Goal: Transaction & Acquisition: Purchase product/service

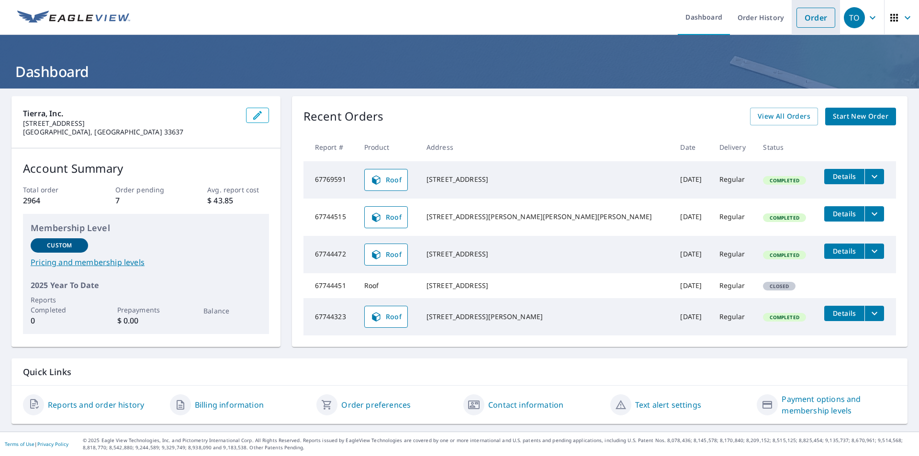
click at [797, 23] on link "Order" at bounding box center [816, 18] width 39 height 20
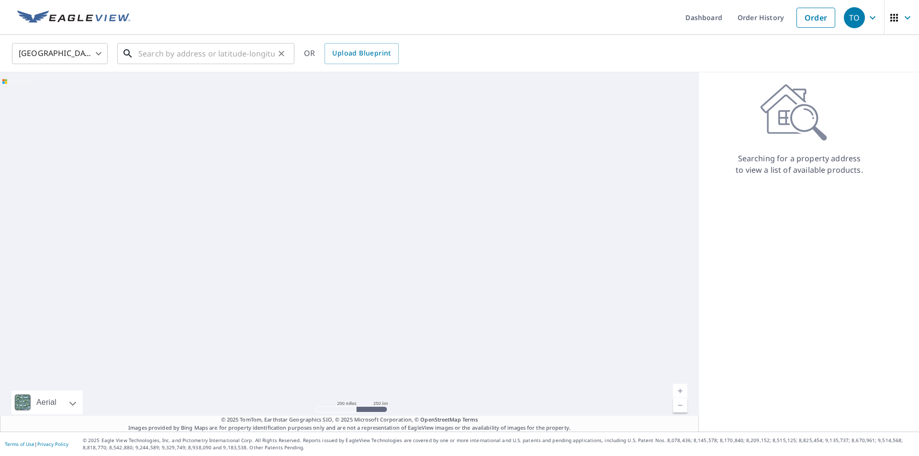
click at [216, 53] on input "text" at bounding box center [206, 53] width 136 height 27
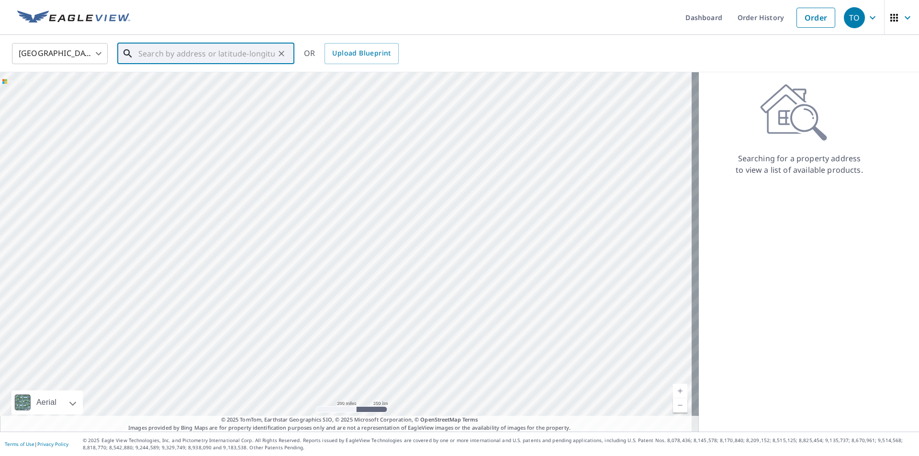
paste input "461 Laurencin Dr"
click at [198, 84] on span "461 Laurencin Dr" at bounding box center [211, 81] width 150 height 11
type input "[STREET_ADDRESS][PERSON_NAME]"
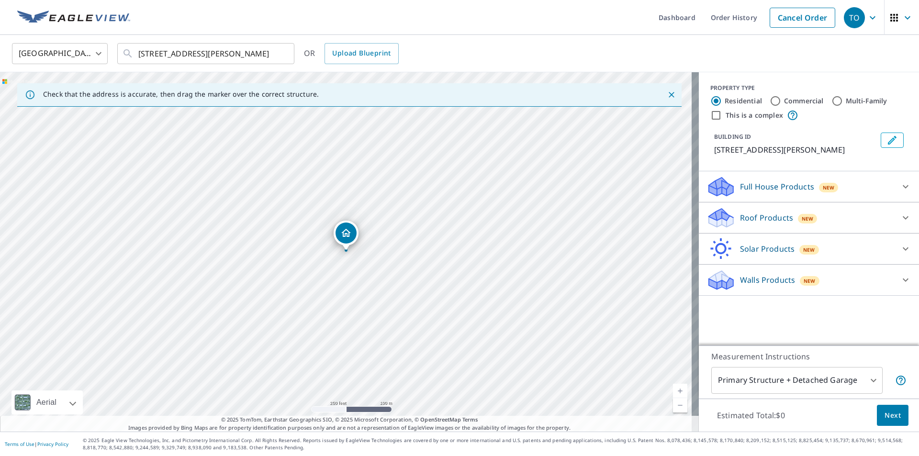
click at [845, 222] on div "Roof Products New" at bounding box center [801, 218] width 188 height 23
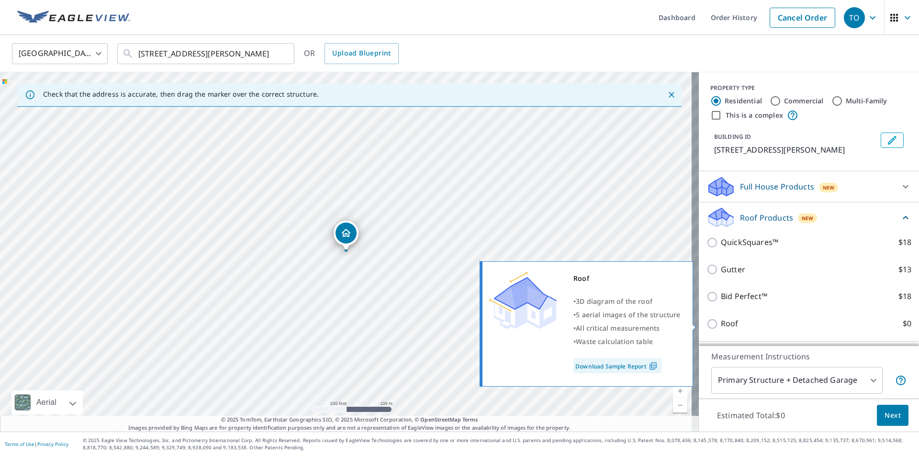
click at [707, 324] on input "Roof $0" at bounding box center [714, 323] width 14 height 11
checkbox input "true"
type input "3"
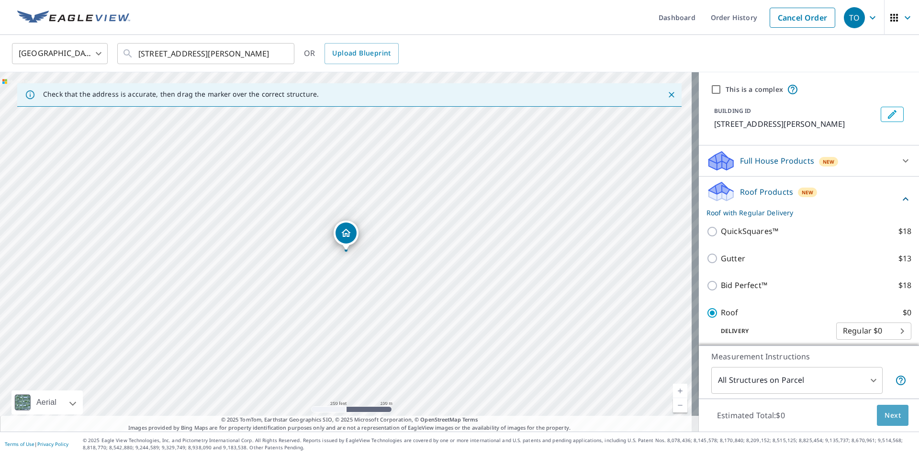
click at [885, 410] on span "Next" at bounding box center [893, 416] width 16 height 12
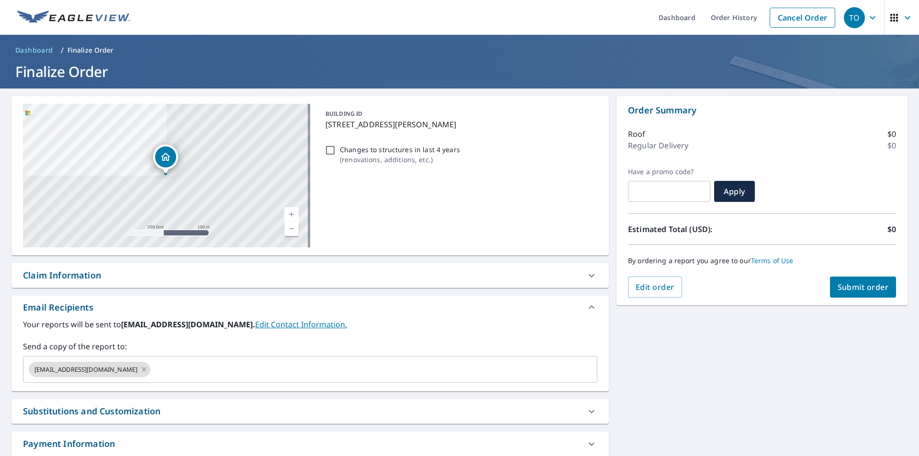
click at [150, 285] on div "Claim Information" at bounding box center [310, 275] width 598 height 24
checkbox input "true"
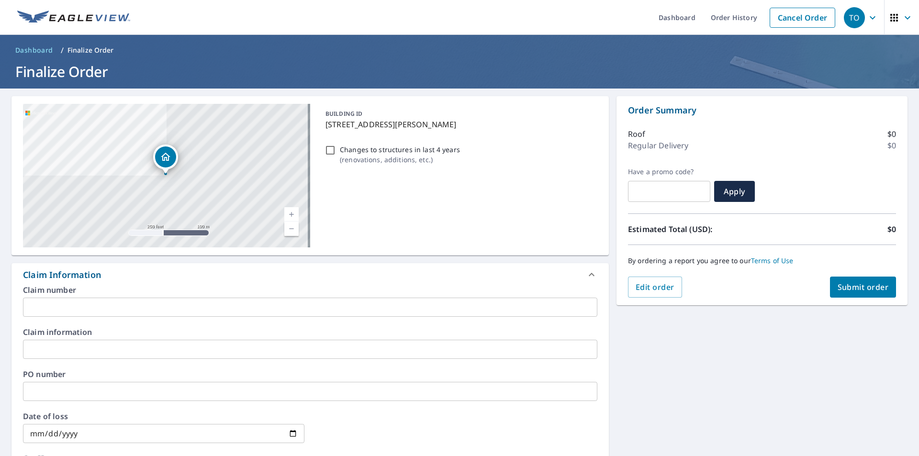
click at [147, 306] on input "text" at bounding box center [310, 307] width 575 height 19
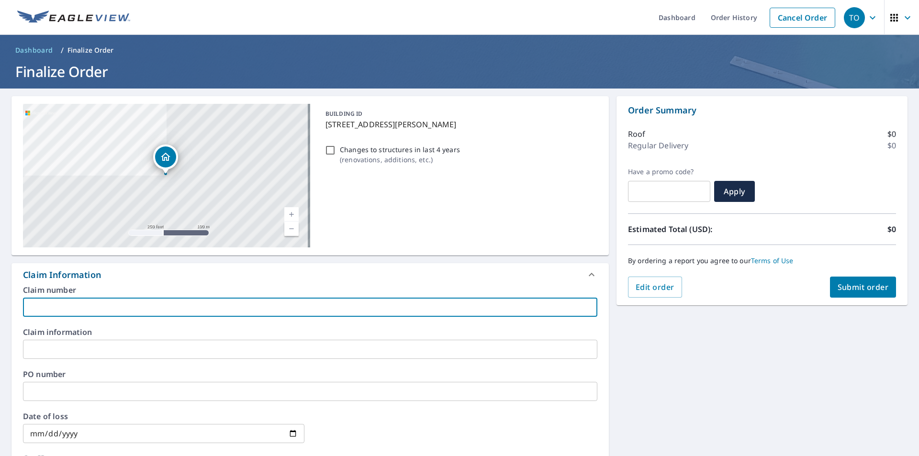
type input "v"
checkbox input "true"
paste input "[PHONE_NUMBER]"
type input "[PHONE_NUMBER]"
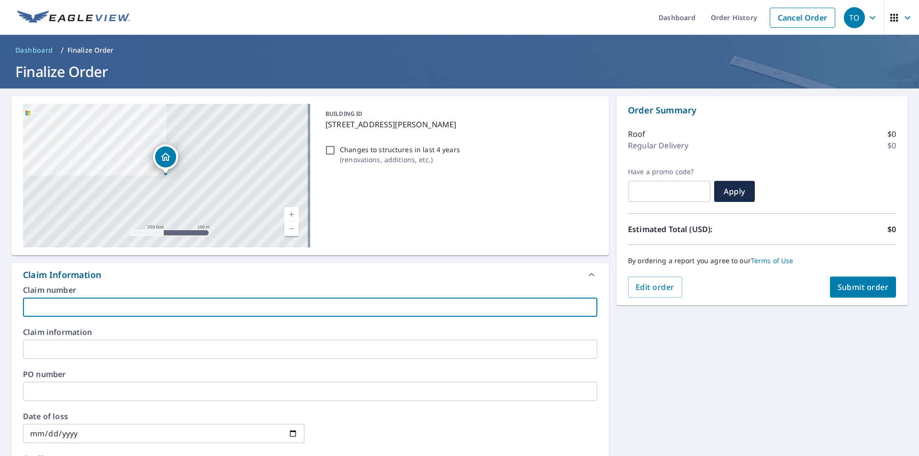
checkbox input "true"
type input "[PHONE_NUMBER]"
click at [123, 346] on input "text" at bounding box center [310, 349] width 575 height 19
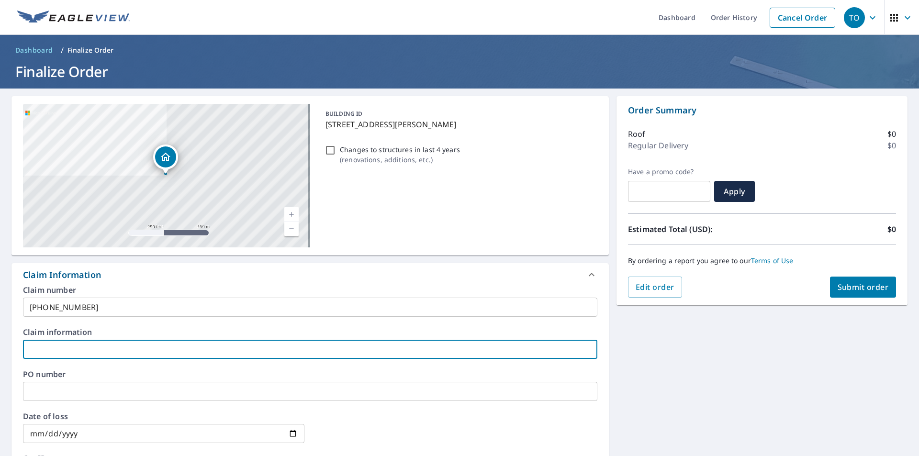
type input "C"
checkbox input "true"
type input "Ca"
checkbox input "true"
type input "Car"
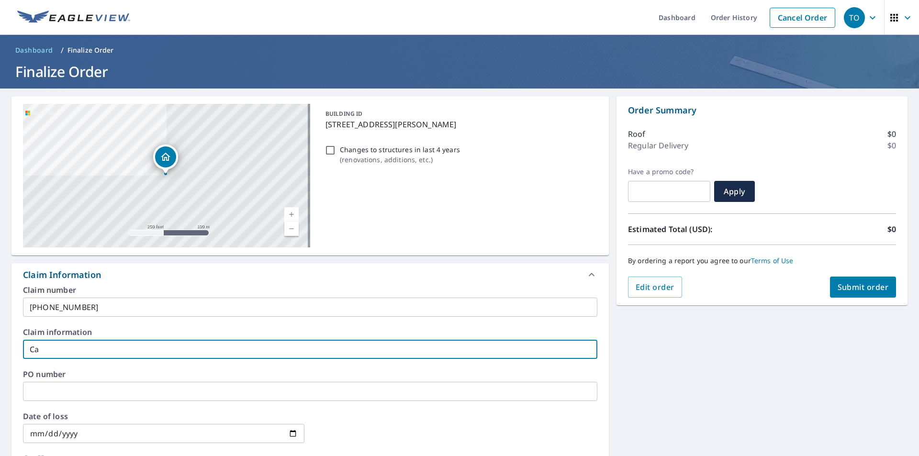
checkbox input "true"
type input "Carn"
checkbox input "true"
type input "Carne"
checkbox input "true"
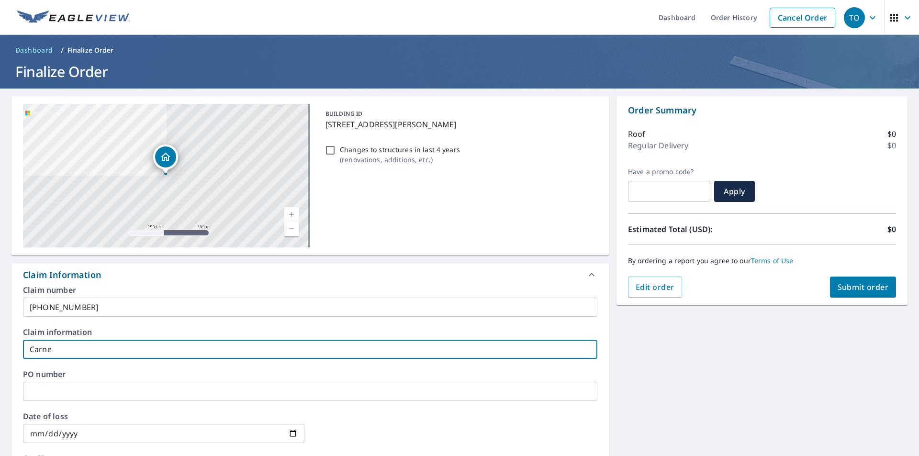
type input "[PERSON_NAME]"
checkbox input "true"
type input "[PERSON_NAME]"
checkbox input "true"
type input "[PERSON_NAME]"
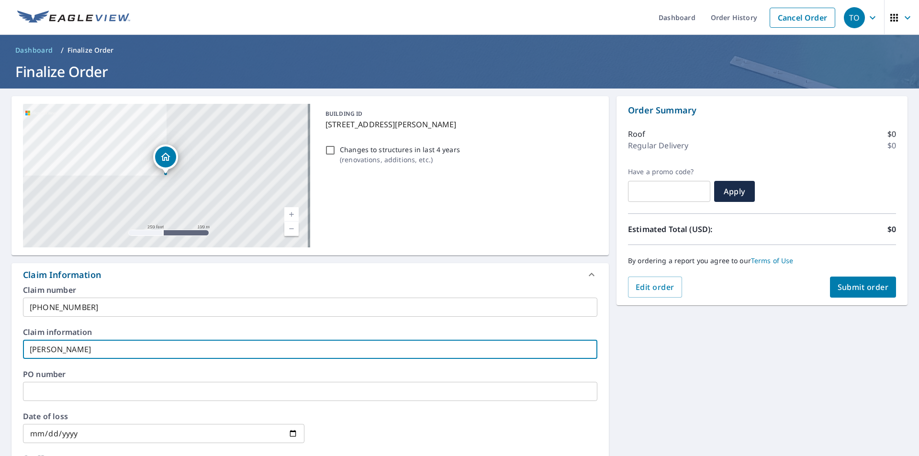
checkbox input "true"
type input "[PERSON_NAME] R"
checkbox input "true"
type input "[PERSON_NAME] Re"
checkbox input "true"
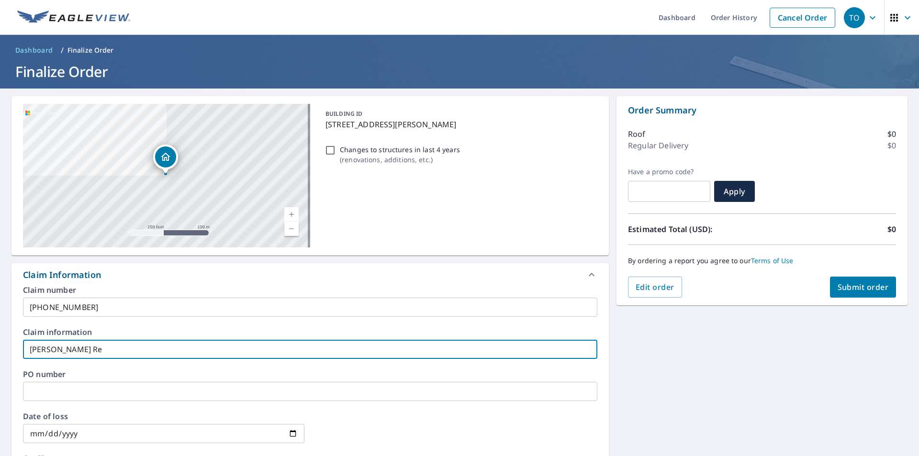
type input "[PERSON_NAME] Res"
checkbox input "true"
type input "[PERSON_NAME] Resi"
checkbox input "true"
type input "[PERSON_NAME]"
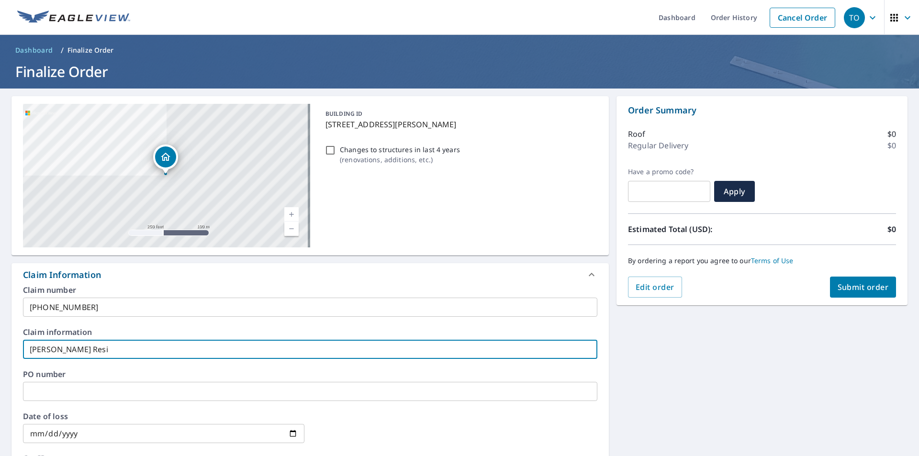
checkbox input "true"
type input "[PERSON_NAME] Reside"
checkbox input "true"
type input "[PERSON_NAME] Residen"
checkbox input "true"
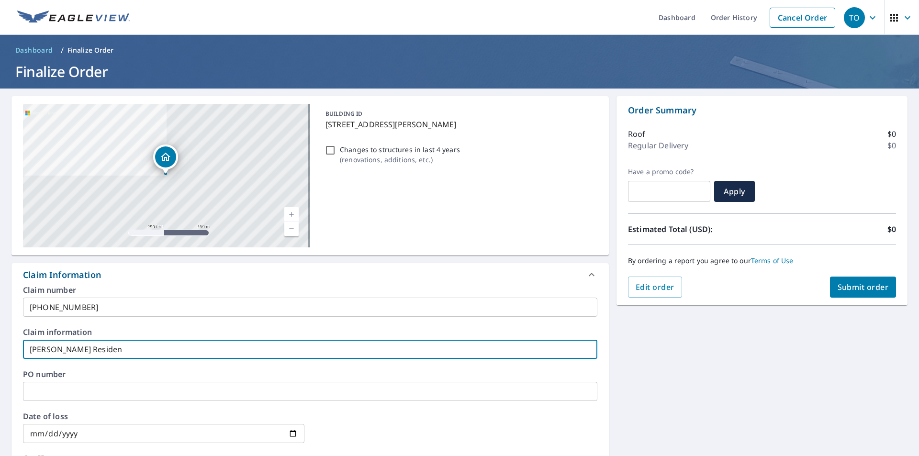
type input "[PERSON_NAME] Residenc"
checkbox input "true"
type input "[PERSON_NAME] Residence"
checkbox input "true"
type input "[PERSON_NAME] Residence"
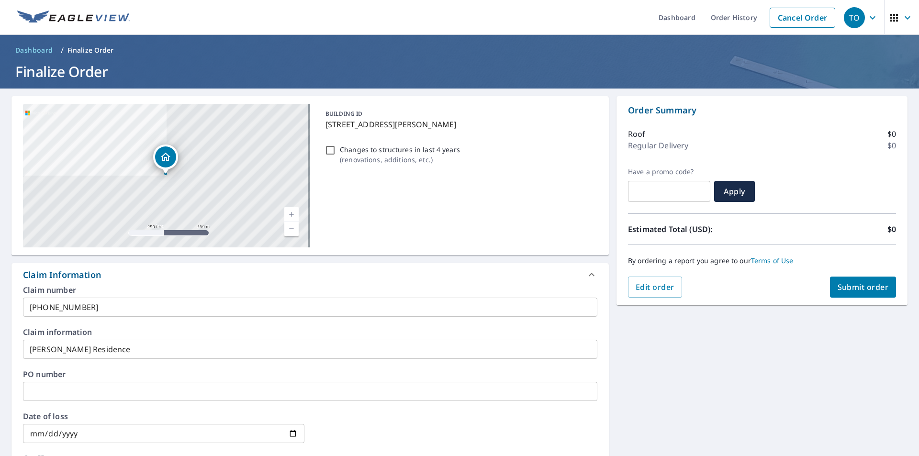
click at [121, 372] on label "PO number" at bounding box center [310, 375] width 575 height 8
click at [846, 293] on button "Submit order" at bounding box center [863, 287] width 67 height 21
checkbox input "true"
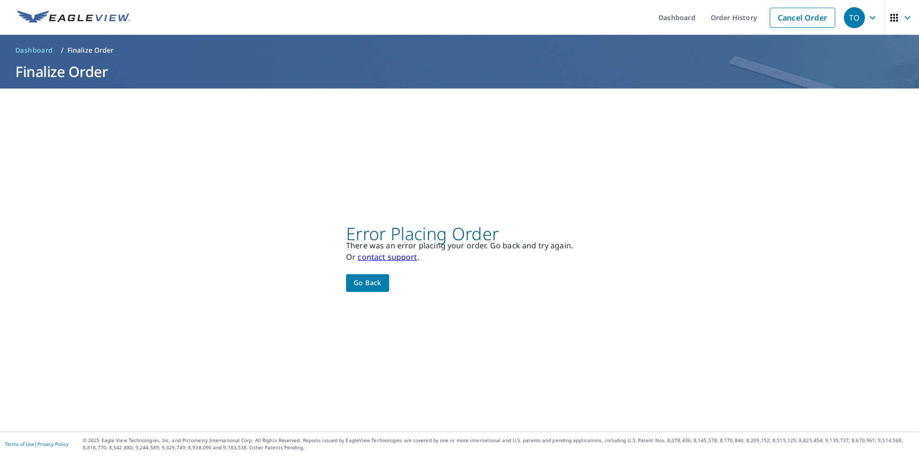
click at [372, 284] on span "Go back" at bounding box center [368, 283] width 28 height 12
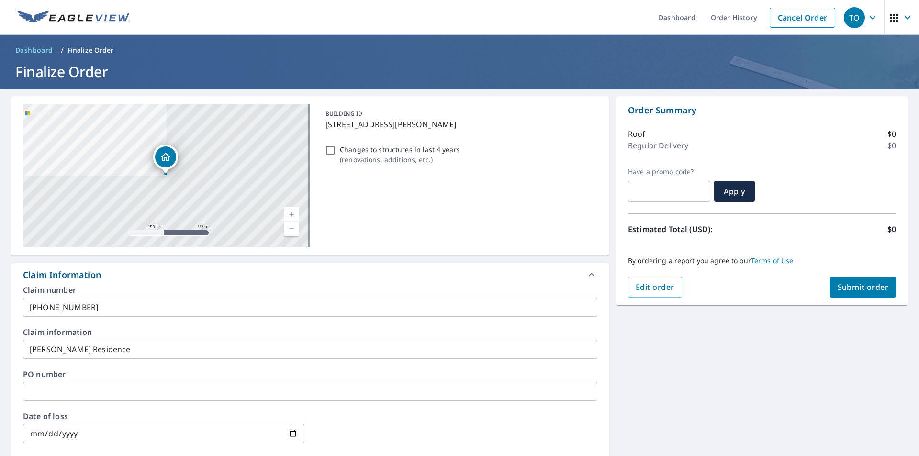
click at [848, 283] on span "Submit order" at bounding box center [863, 287] width 51 height 11
checkbox input "true"
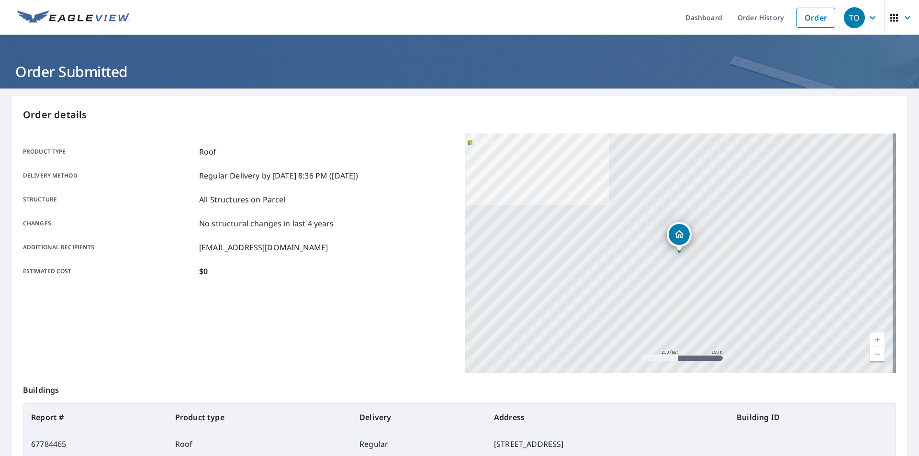
scroll to position [107, 0]
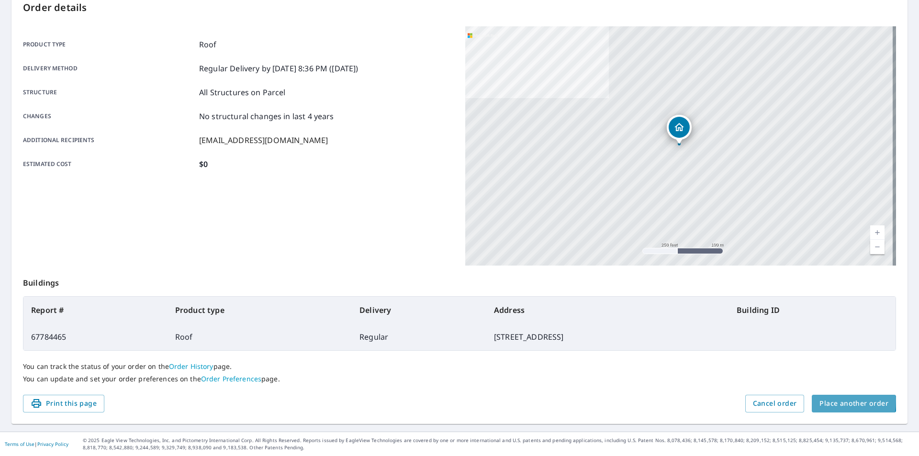
click at [820, 401] on span "Place another order" at bounding box center [854, 404] width 69 height 12
